Goal: Task Accomplishment & Management: Use online tool/utility

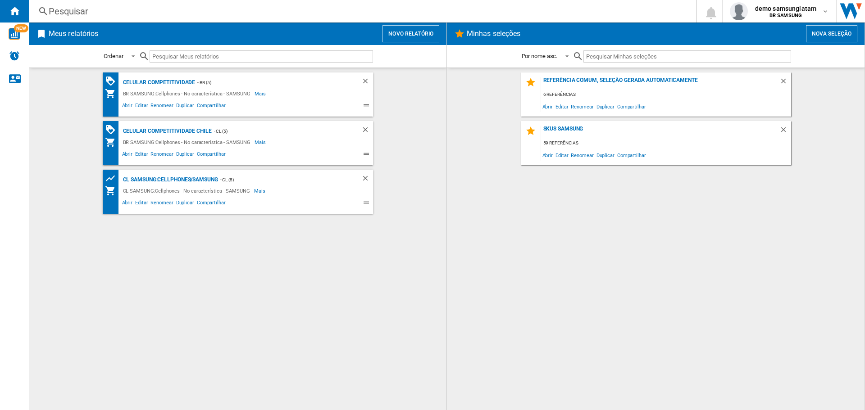
click at [409, 31] on button "Novo relatório" at bounding box center [410, 33] width 57 height 17
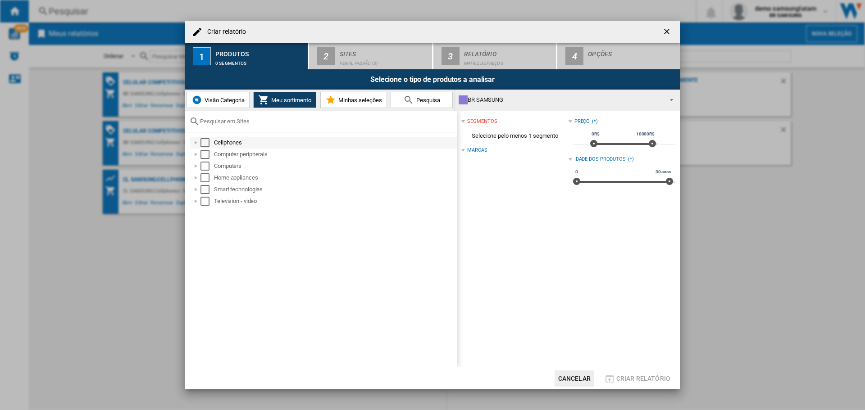
click at [204, 142] on div "Select" at bounding box center [204, 142] width 9 height 9
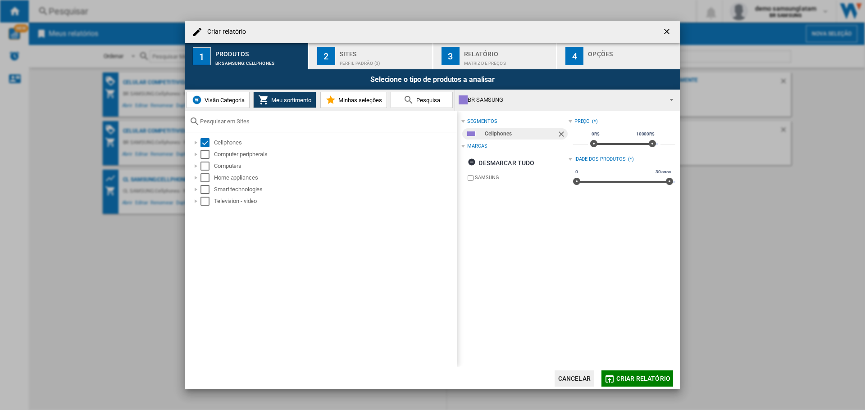
click at [351, 53] on div "Sites" at bounding box center [384, 51] width 89 height 9
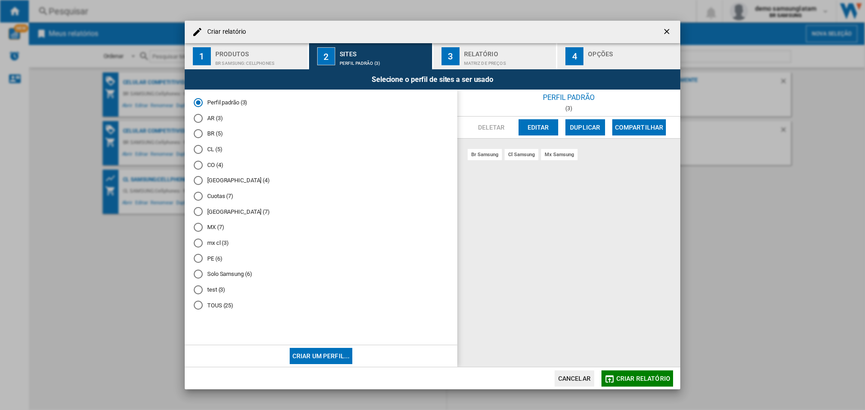
click at [197, 133] on div "BR (5)" at bounding box center [198, 133] width 9 height 9
click at [644, 379] on span "Criar relatório" at bounding box center [643, 378] width 54 height 7
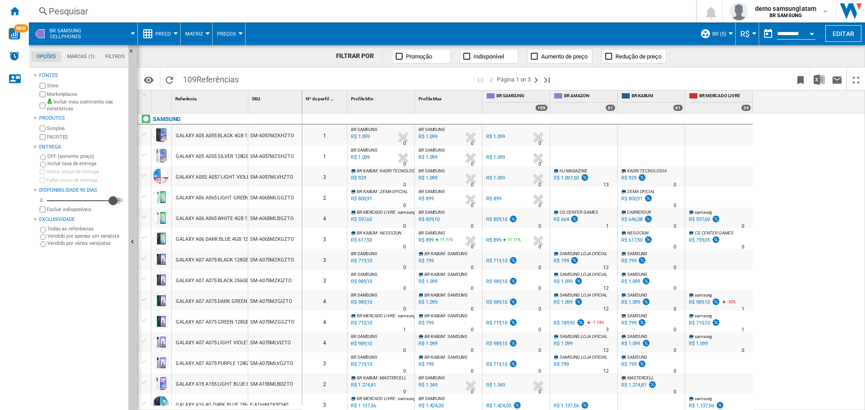
drag, startPoint x: 84, startPoint y: 201, endPoint x: 120, endPoint y: 204, distance: 35.8
click at [120, 204] on div "0 90 90" at bounding box center [81, 200] width 87 height 9
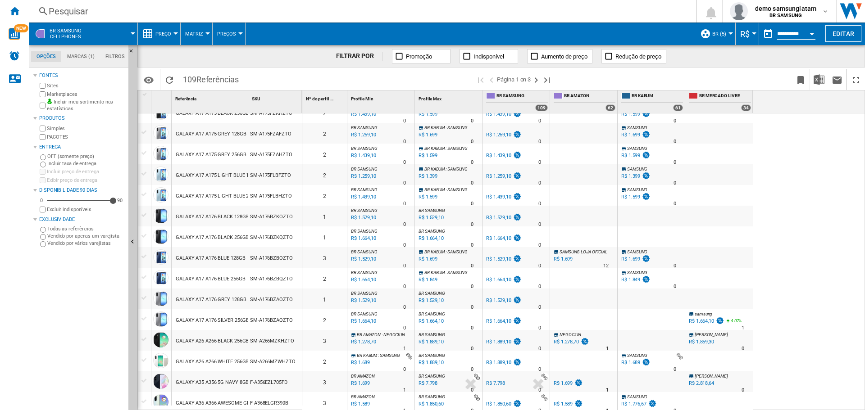
scroll to position [753, 0]
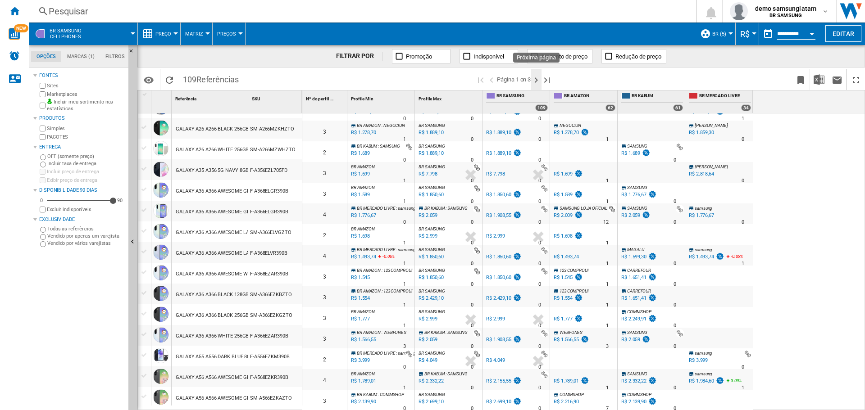
click at [536, 83] on ng-md-icon "Próxima página" at bounding box center [536, 80] width 11 height 11
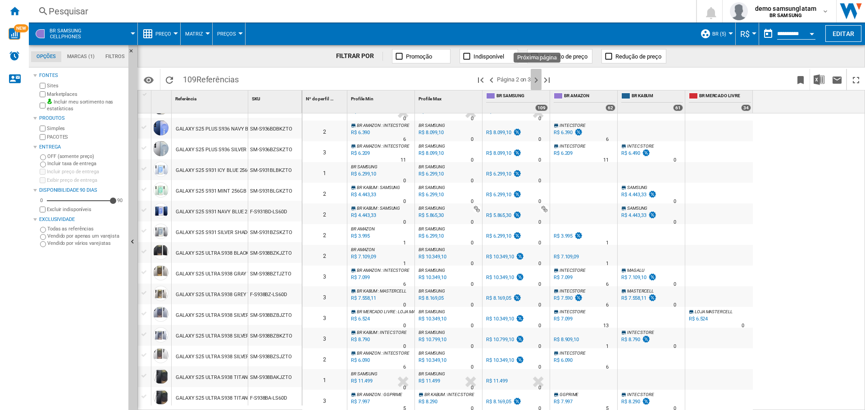
click at [533, 77] on ng-md-icon "Próxima página" at bounding box center [536, 80] width 11 height 11
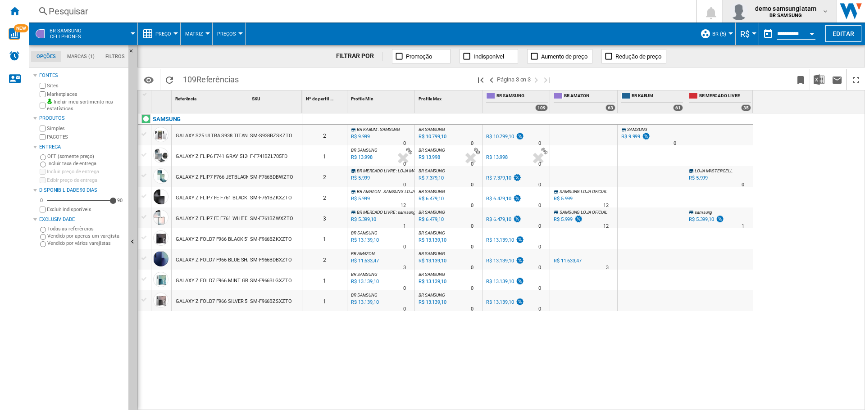
click at [781, 13] on b "BR SAMSUNG" at bounding box center [785, 16] width 32 height 6
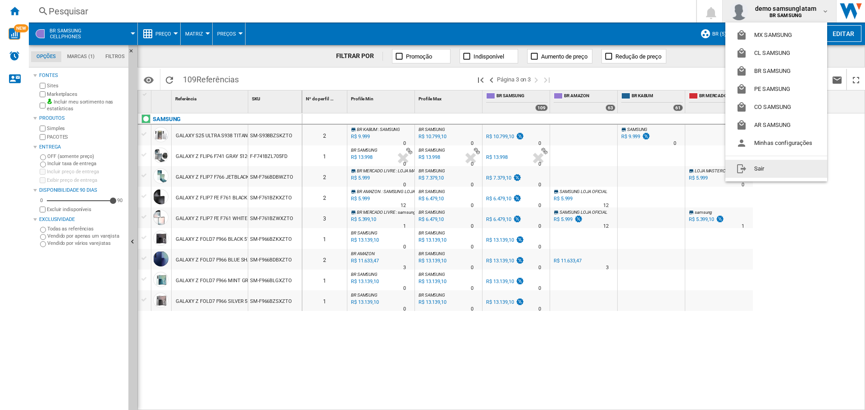
click at [775, 166] on button "Sair" at bounding box center [776, 169] width 102 height 18
